Goal: Task Accomplishment & Management: Manage account settings

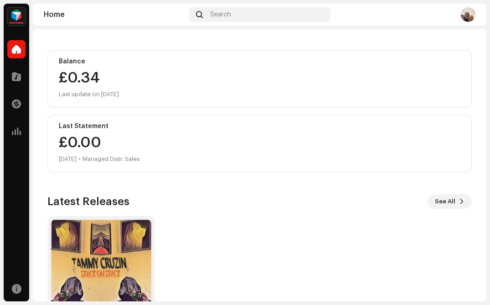
scroll to position [146, 0]
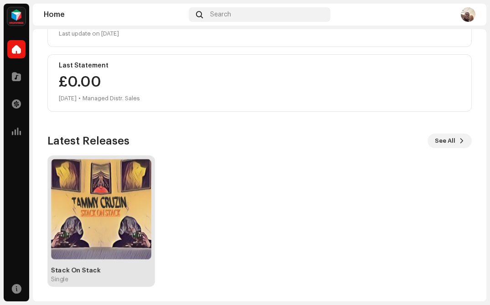
click at [128, 235] on img at bounding box center [101, 209] width 100 height 100
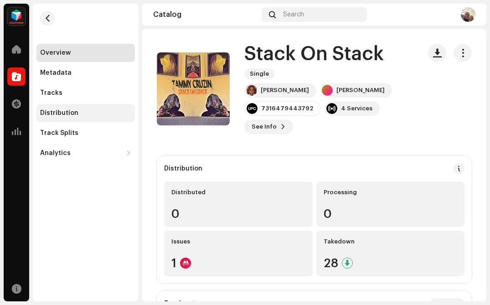
click at [82, 116] on div "Distribution" at bounding box center [85, 113] width 91 height 7
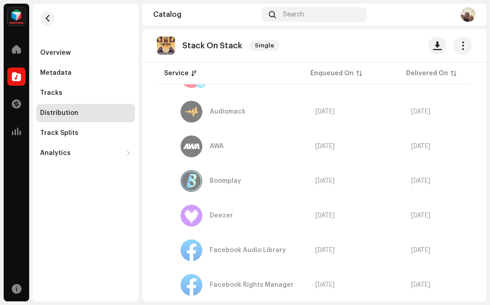
scroll to position [271, 0]
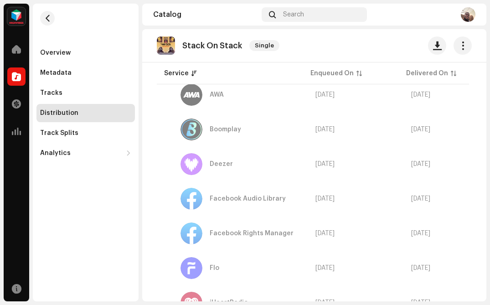
click at [327, 130] on span "[DATE]" at bounding box center [325, 129] width 19 height 6
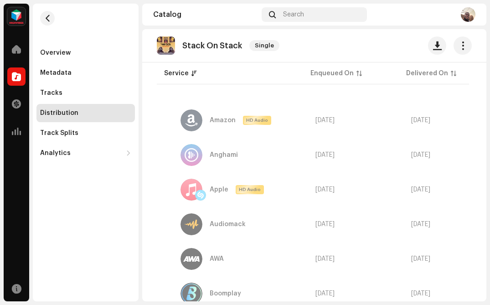
scroll to position [0, 0]
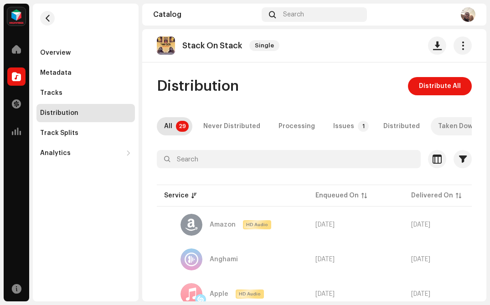
click at [440, 123] on div "Taken Down" at bounding box center [457, 126] width 39 height 18
click at [184, 126] on p-badge "29" at bounding box center [182, 126] width 13 height 11
click at [435, 86] on span "Distribute All" at bounding box center [440, 86] width 42 height 18
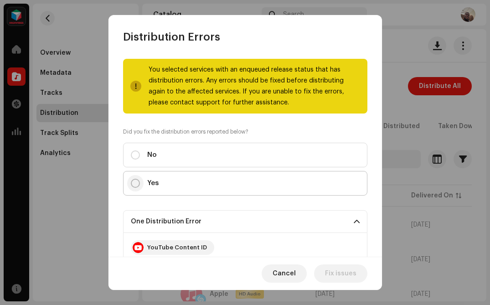
click at [136, 183] on input "Yes" at bounding box center [135, 183] width 9 height 9
radio input "true"
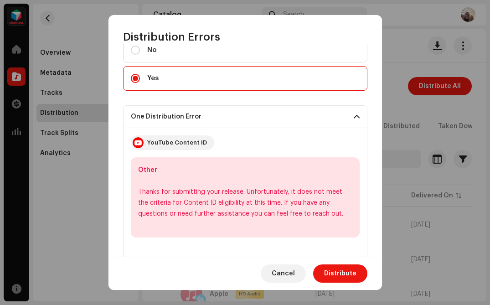
scroll to position [110, 0]
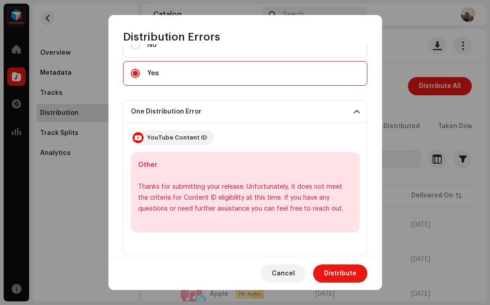
click at [354, 112] on span at bounding box center [357, 111] width 6 height 7
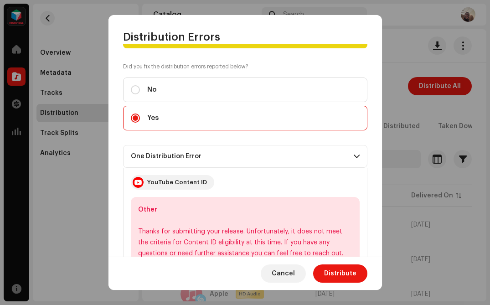
scroll to position [61, 0]
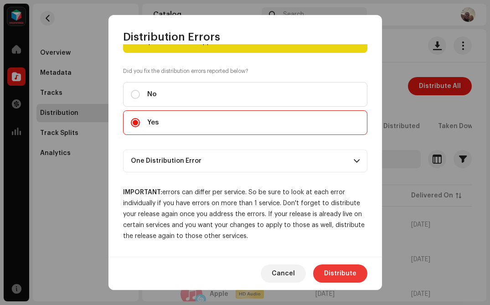
click at [349, 279] on span "Distribute" at bounding box center [340, 274] width 32 height 18
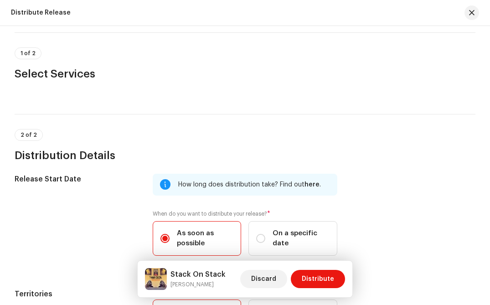
scroll to position [181, 0]
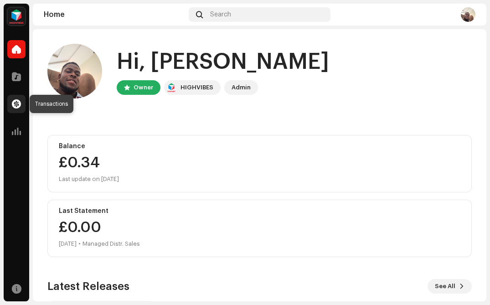
click at [17, 100] on span at bounding box center [16, 103] width 9 height 7
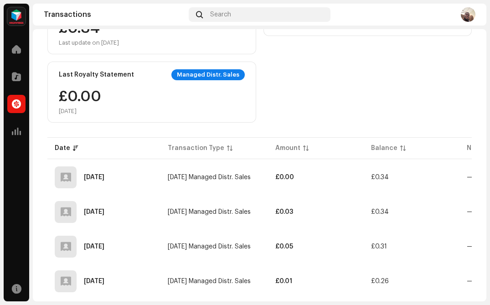
scroll to position [57, 0]
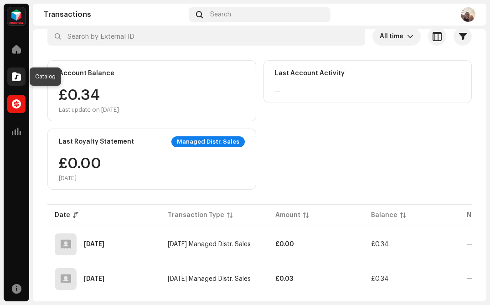
click at [17, 77] on span at bounding box center [16, 76] width 9 height 7
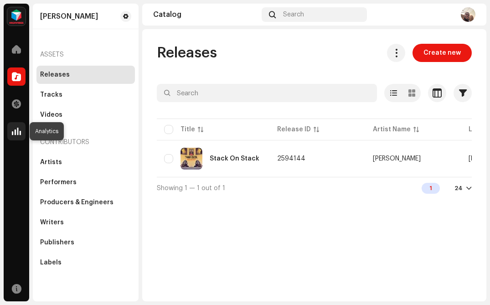
click at [14, 128] on span at bounding box center [16, 131] width 9 height 7
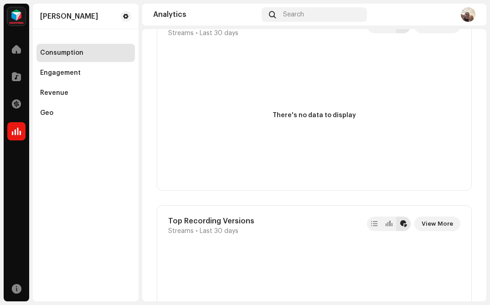
scroll to position [2248, 0]
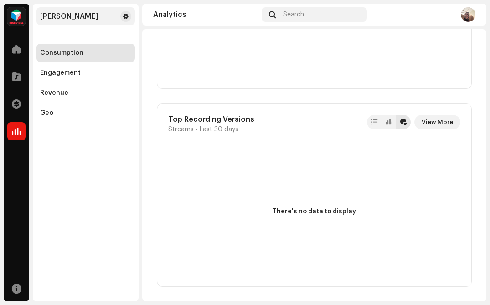
click at [120, 15] on div "[PERSON_NAME]" at bounding box center [86, 16] width 99 height 18
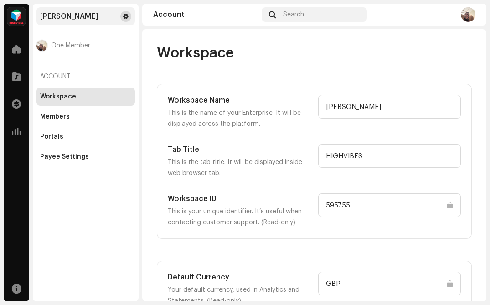
click at [127, 16] on span at bounding box center [125, 16] width 5 height 7
click at [469, 13] on img at bounding box center [468, 14] width 15 height 15
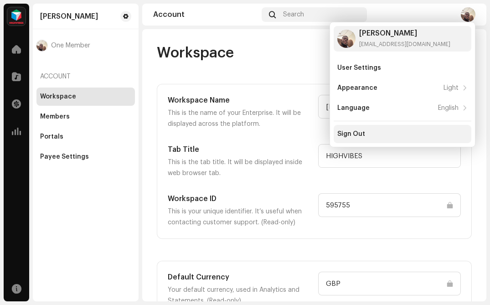
click at [389, 140] on div "Sign Out" at bounding box center [403, 134] width 138 height 18
